Goal: Find specific page/section: Find specific page/section

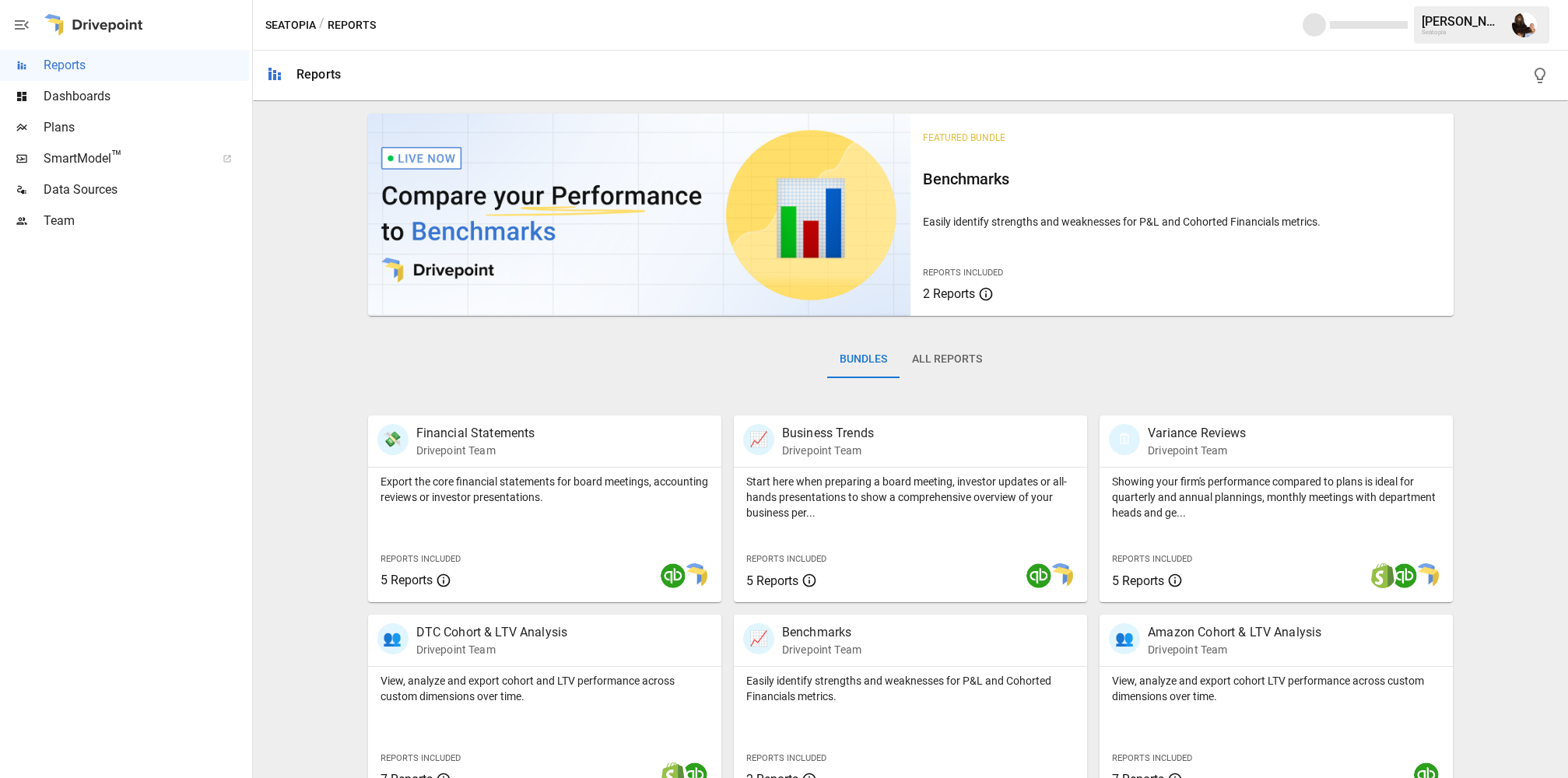
click at [123, 120] on span "Plans" at bounding box center [146, 128] width 206 height 18
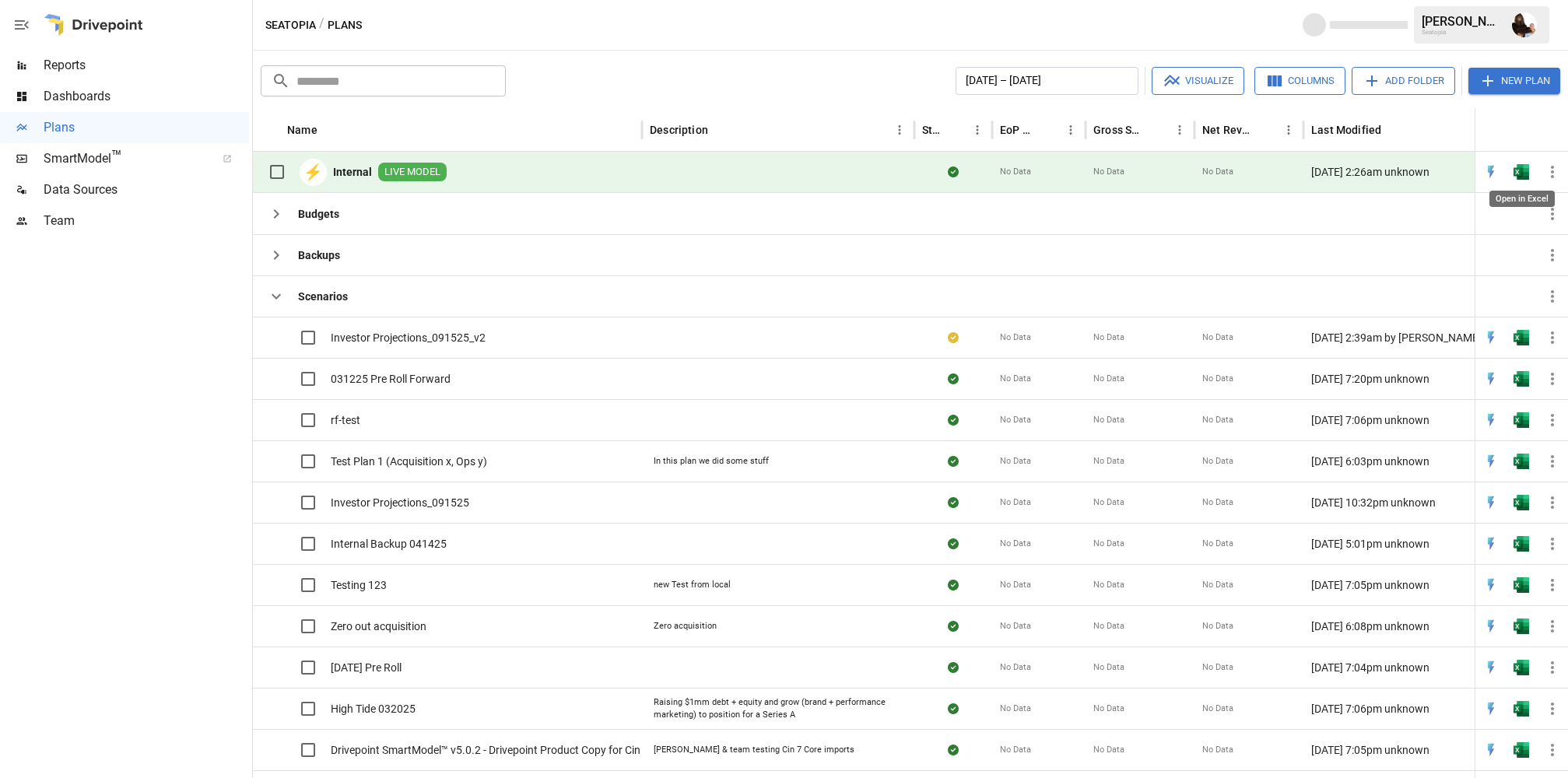
click at [1527, 175] on img "Open in Excel" at bounding box center [1521, 171] width 16 height 16
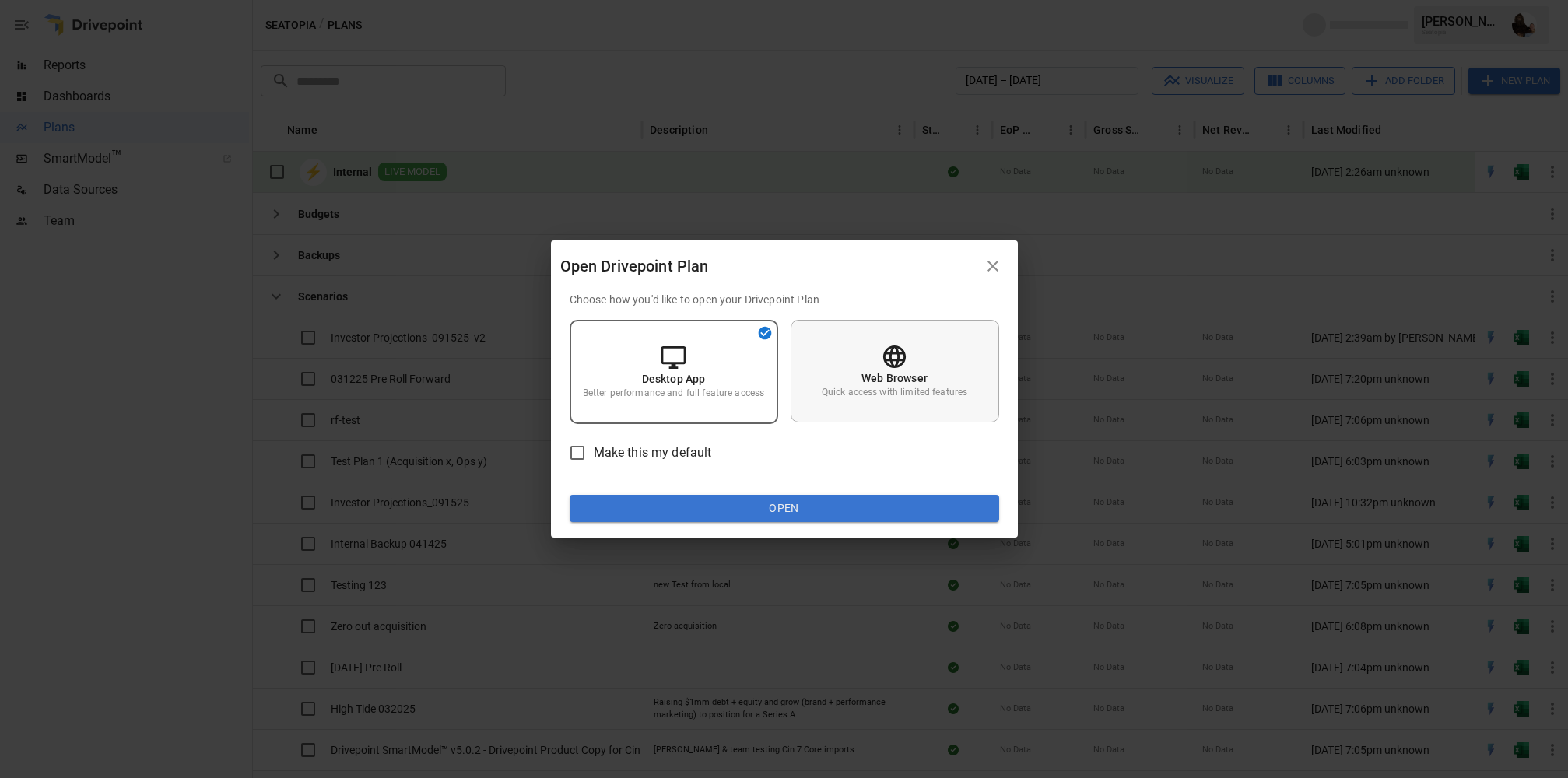
click at [924, 359] on div "Web Browser Quick access with limited features" at bounding box center [895, 371] width 208 height 103
click at [765, 509] on button "Open" at bounding box center [784, 508] width 429 height 28
